Goal: Task Accomplishment & Management: Complete application form

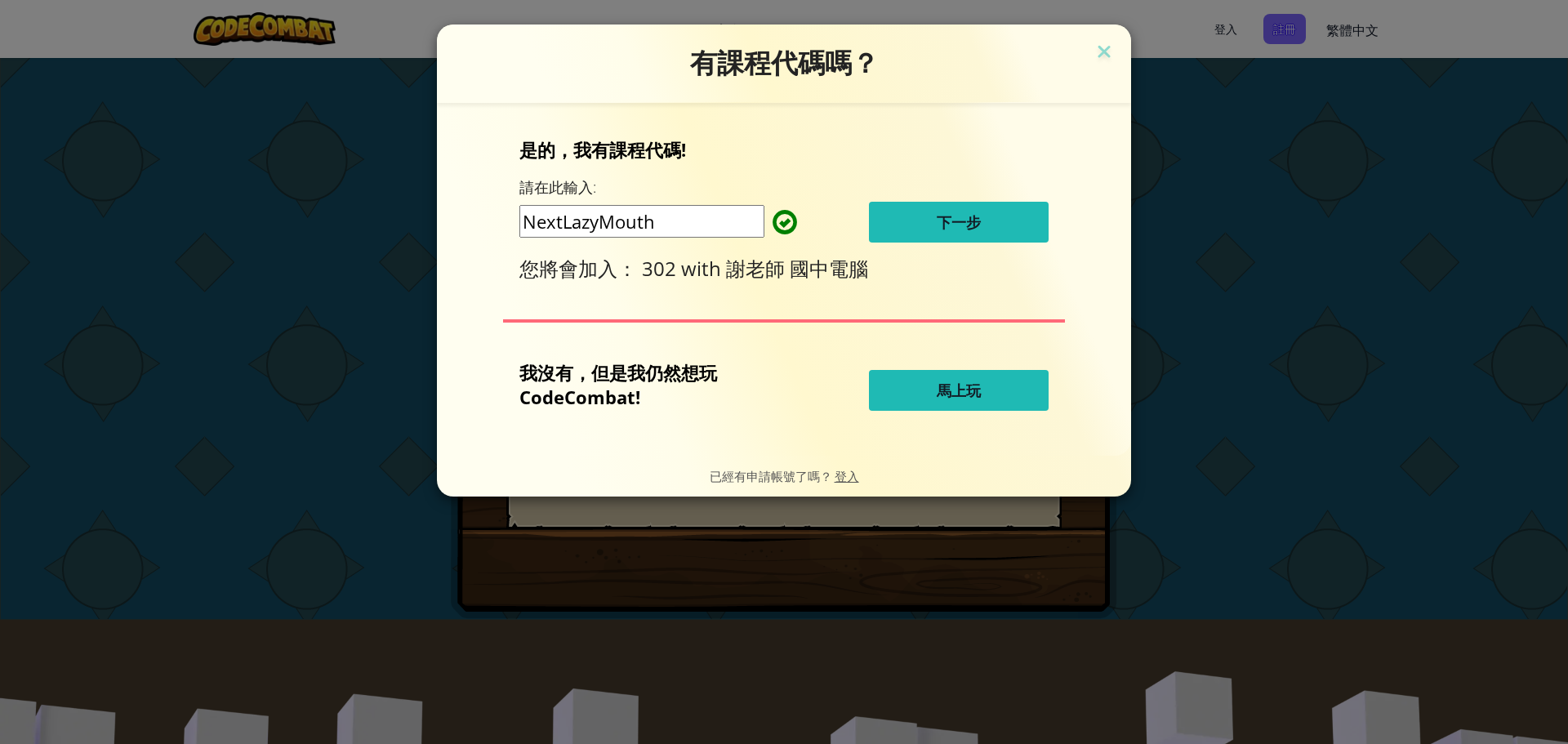
click at [992, 212] on button "下一步" at bounding box center [958, 222] width 180 height 41
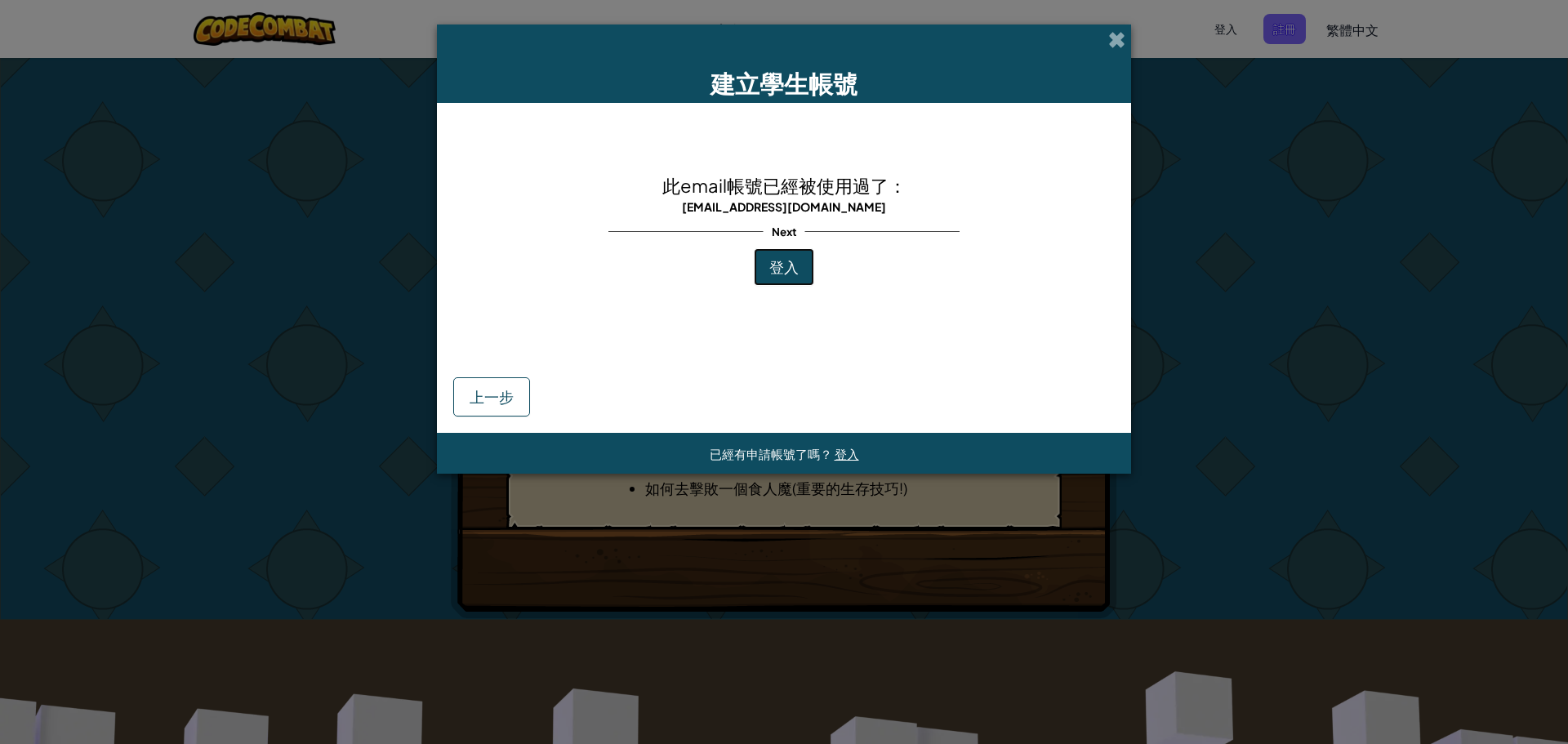
click at [805, 282] on button "登入" at bounding box center [784, 266] width 61 height 37
